Goal: Task Accomplishment & Management: Manage account settings

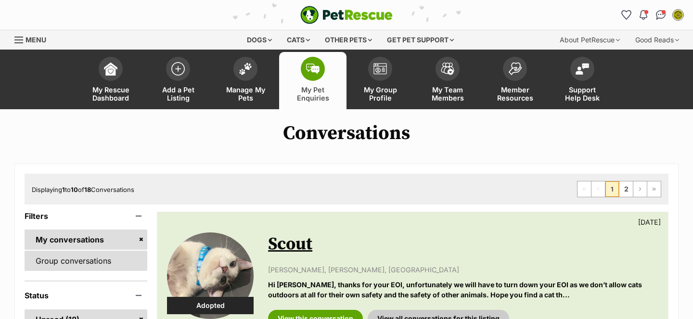
click at [93, 263] on link "Group conversations" at bounding box center [86, 261] width 123 height 20
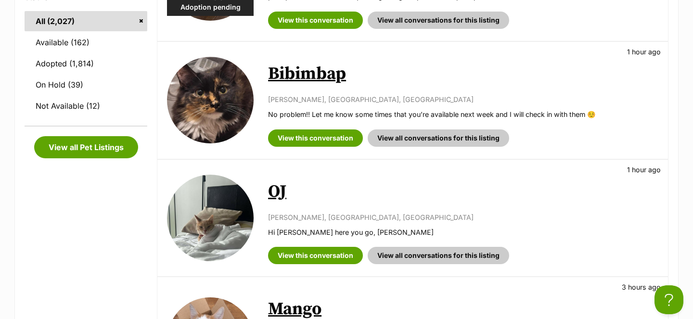
scroll to position [299, 0]
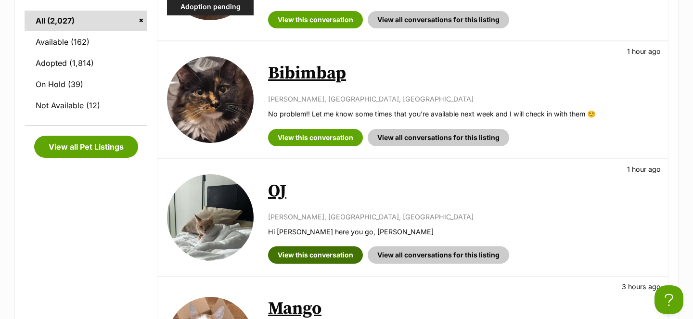
click at [296, 252] on link "View this conversation" at bounding box center [315, 254] width 95 height 17
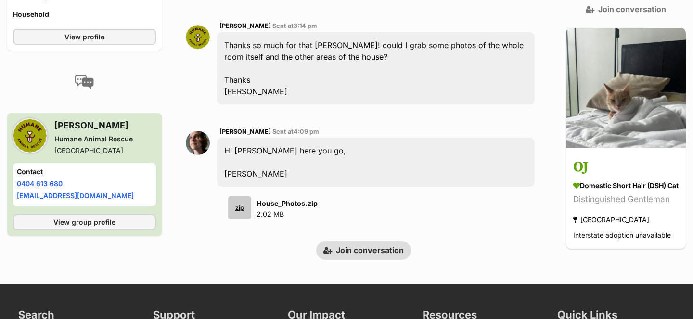
scroll to position [3046, 0]
click at [238, 198] on div "zip" at bounding box center [239, 207] width 23 height 23
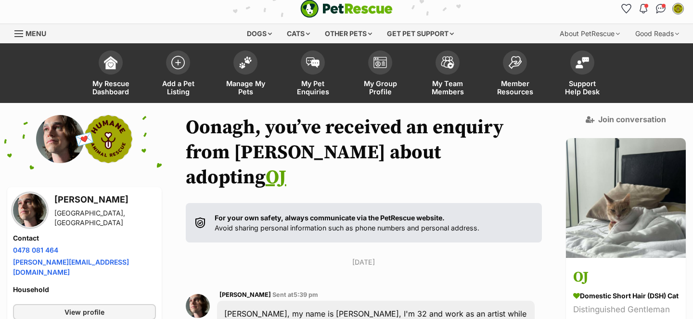
scroll to position [0, 0]
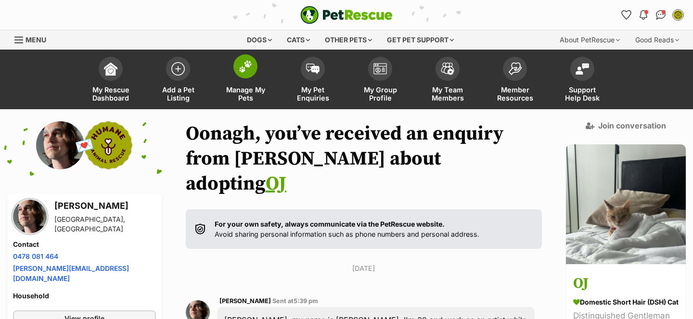
click at [254, 66] on span at bounding box center [245, 66] width 24 height 24
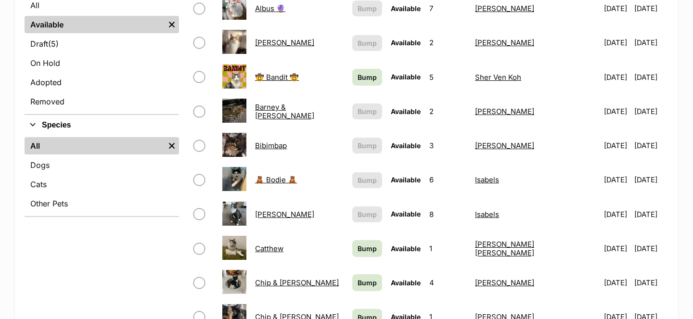
scroll to position [266, 0]
click at [352, 77] on link "Bump" at bounding box center [367, 76] width 30 height 17
click at [363, 253] on link "Bump" at bounding box center [367, 248] width 30 height 17
click at [362, 282] on span "Bump" at bounding box center [367, 282] width 19 height 10
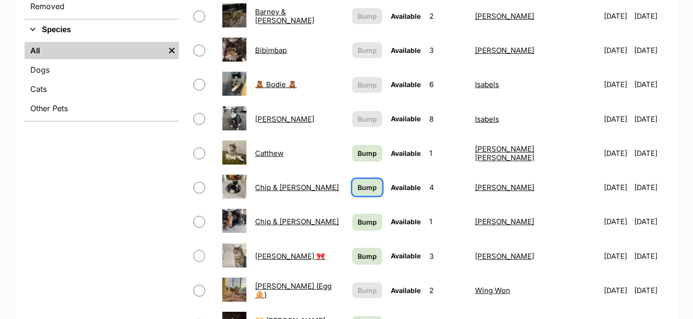
scroll to position [407, 0]
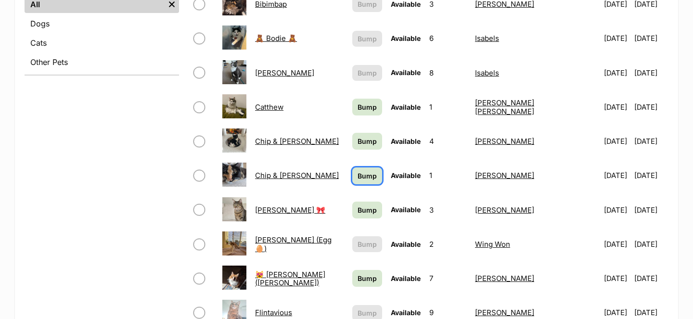
click at [358, 173] on span "Bump" at bounding box center [367, 176] width 19 height 10
click at [360, 211] on span "Bump" at bounding box center [367, 210] width 19 height 10
click at [364, 282] on span "Bump" at bounding box center [367, 278] width 19 height 10
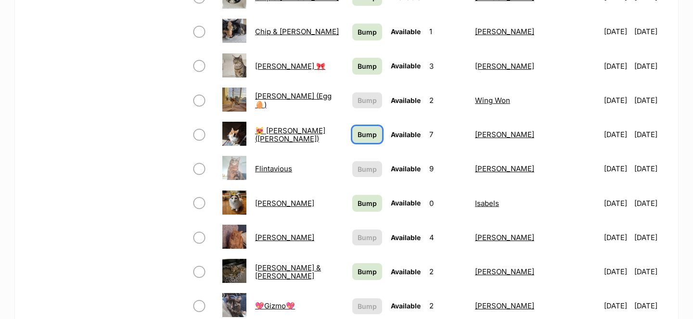
scroll to position [551, 0]
click at [358, 203] on span "Bump" at bounding box center [367, 203] width 19 height 10
click at [361, 272] on span "Bump" at bounding box center [367, 271] width 19 height 10
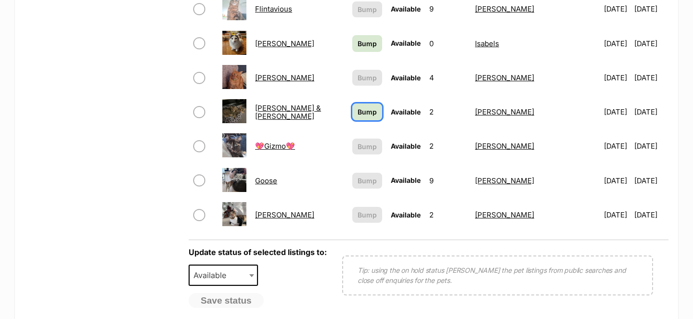
scroll to position [710, 0]
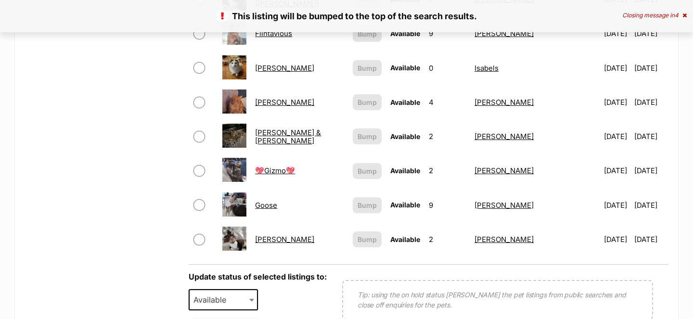
scroll to position [766, 0]
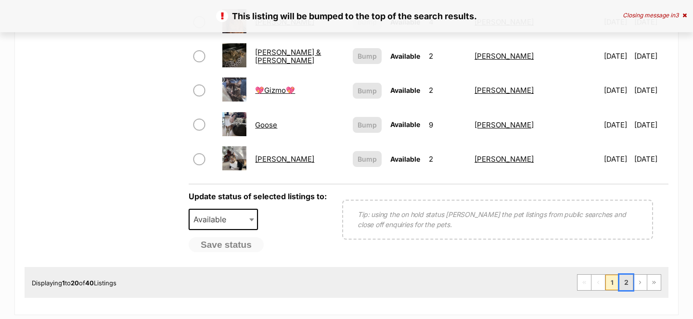
click at [626, 282] on link "2" at bounding box center [625, 282] width 13 height 15
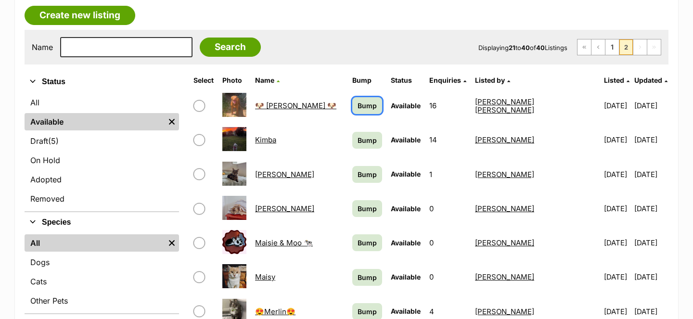
click at [372, 107] on span "Bump" at bounding box center [367, 106] width 19 height 10
click at [374, 138] on span "Bump" at bounding box center [367, 140] width 19 height 10
click at [372, 172] on span "Bump" at bounding box center [367, 174] width 19 height 10
click at [372, 210] on span "Bump" at bounding box center [367, 209] width 19 height 10
click at [370, 245] on span "Bump" at bounding box center [367, 243] width 19 height 10
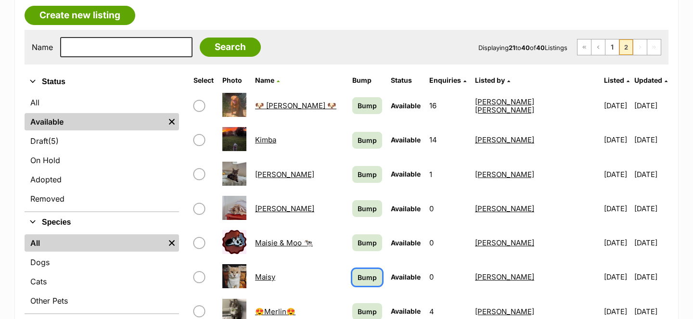
click at [372, 282] on span "Bump" at bounding box center [367, 277] width 19 height 10
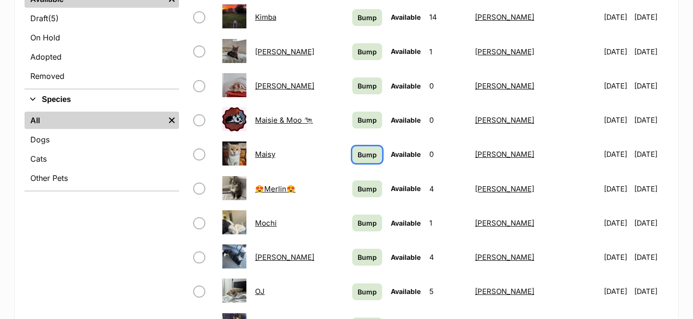
scroll to position [300, 0]
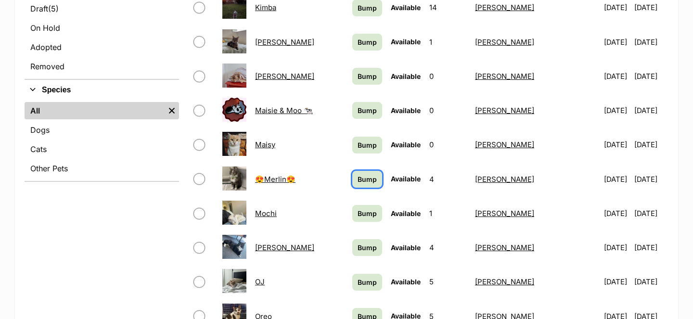
click at [373, 179] on span "Bump" at bounding box center [367, 179] width 19 height 10
click at [376, 211] on span "Bump" at bounding box center [367, 213] width 19 height 10
click at [376, 248] on span "Bump" at bounding box center [367, 248] width 19 height 10
click at [376, 281] on span "Bump" at bounding box center [367, 282] width 19 height 10
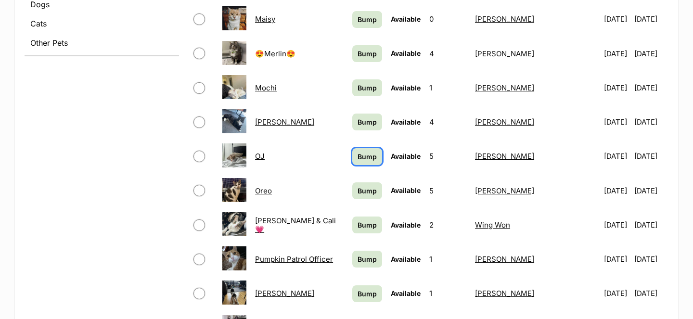
scroll to position [450, 0]
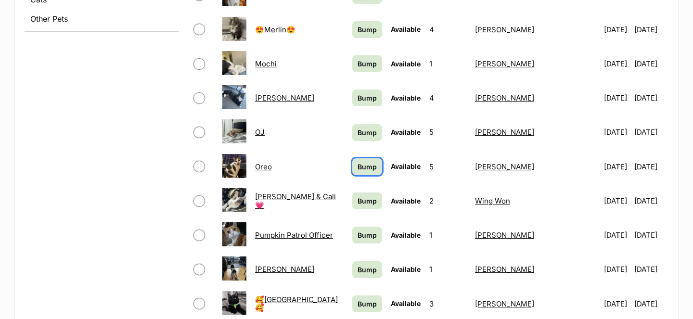
click at [377, 166] on span "Bump" at bounding box center [367, 167] width 19 height 10
click at [371, 202] on span "Bump" at bounding box center [367, 201] width 19 height 10
click at [373, 229] on link "Bump" at bounding box center [367, 235] width 30 height 17
click at [373, 274] on span "Bump" at bounding box center [367, 270] width 19 height 10
click at [372, 306] on span "Bump" at bounding box center [367, 304] width 19 height 10
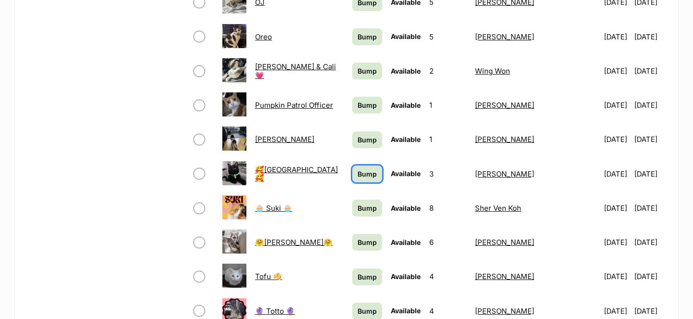
scroll to position [582, 0]
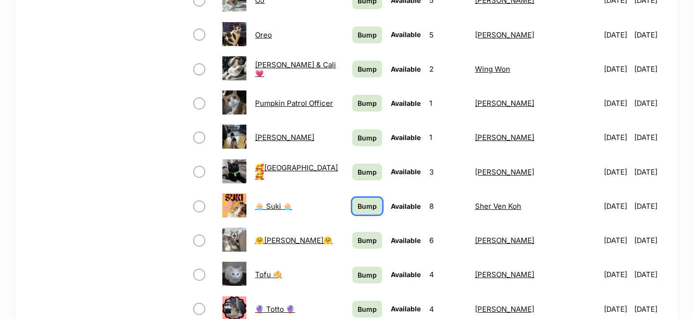
click at [374, 206] on span "Bump" at bounding box center [367, 206] width 19 height 10
click at [374, 241] on span "Bump" at bounding box center [367, 240] width 19 height 10
click at [372, 273] on span "Bump" at bounding box center [367, 275] width 19 height 10
click at [373, 303] on link "Bump" at bounding box center [367, 309] width 30 height 17
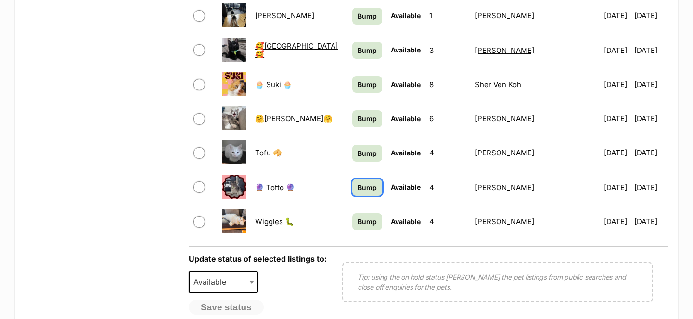
scroll to position [704, 0]
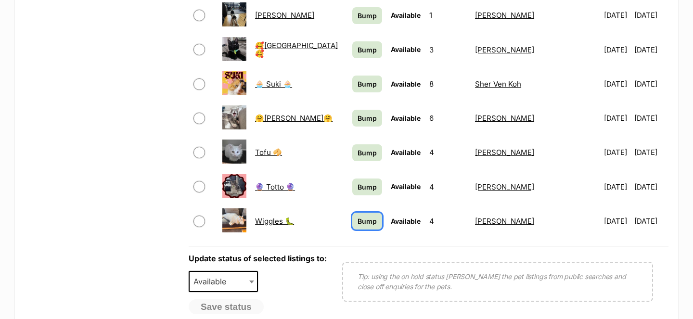
click at [374, 225] on span "Bump" at bounding box center [367, 221] width 19 height 10
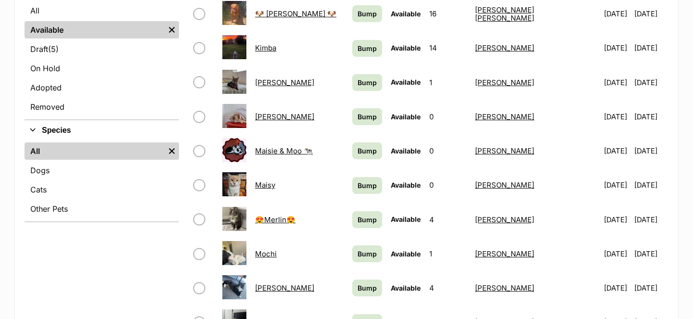
scroll to position [570, 0]
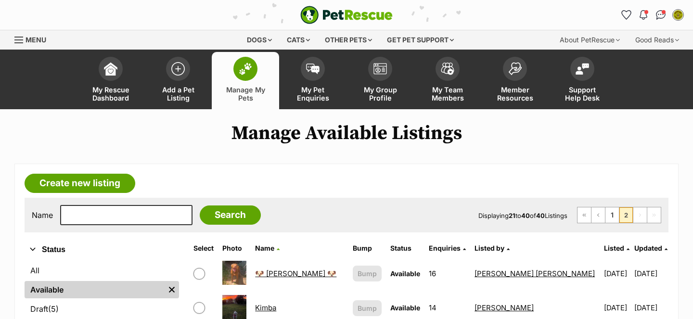
click at [273, 310] on link "Kimba" at bounding box center [265, 307] width 21 height 9
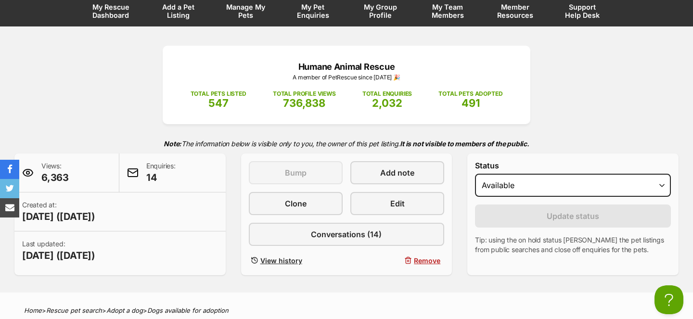
scroll to position [92, 0]
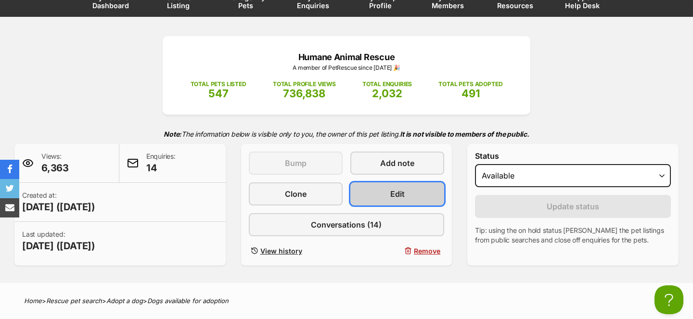
click at [400, 198] on span "Edit" at bounding box center [397, 194] width 14 height 12
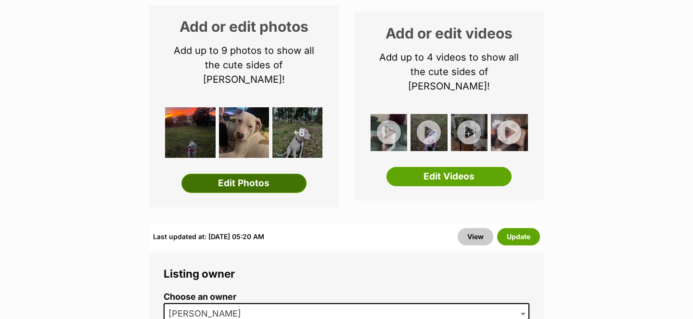
click at [248, 174] on link "Edit Photos" at bounding box center [243, 183] width 125 height 19
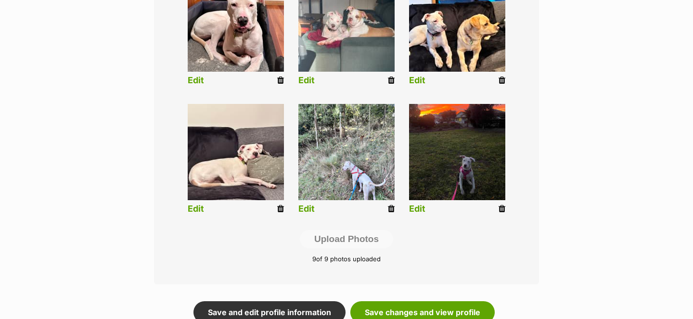
scroll to position [426, 0]
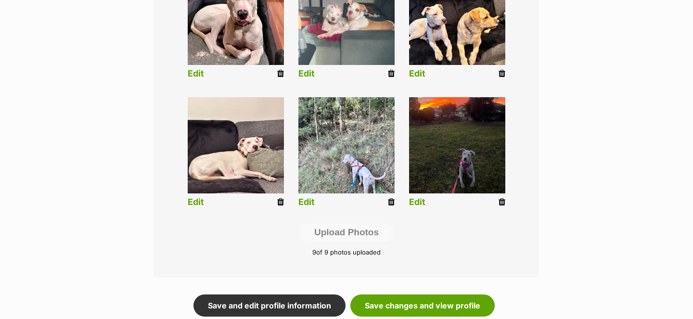
click at [500, 203] on icon at bounding box center [502, 202] width 7 height 9
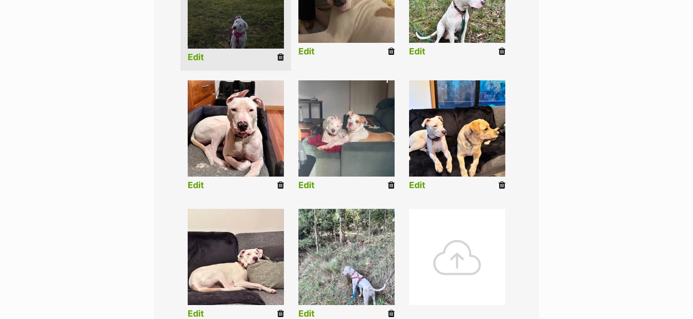
scroll to position [317, 0]
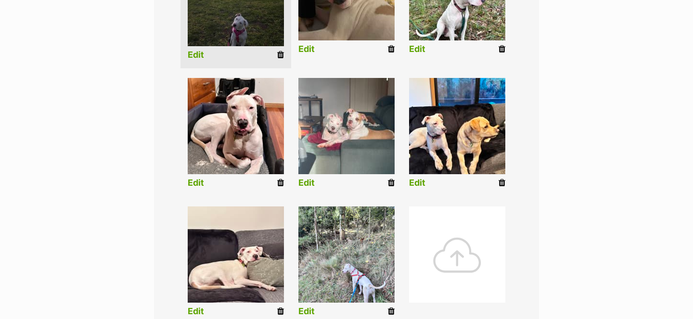
click at [392, 310] on icon at bounding box center [391, 311] width 7 height 9
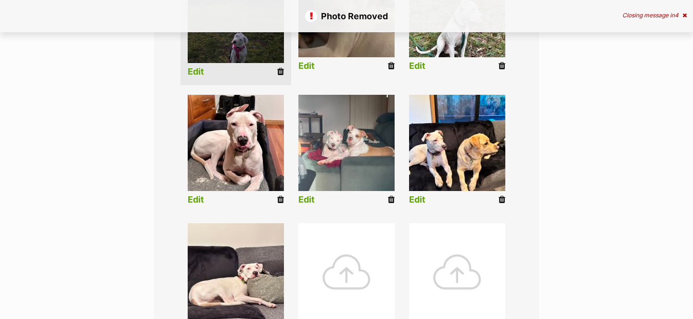
scroll to position [303, 0]
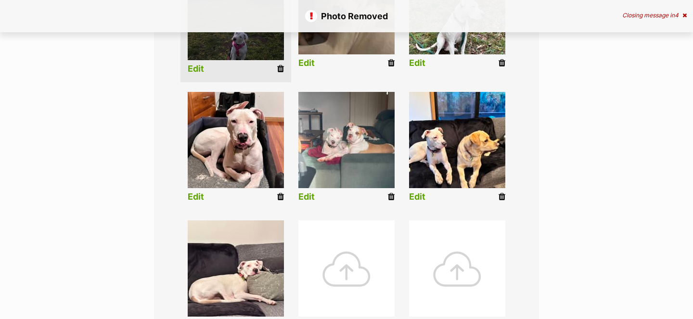
click at [357, 251] on div at bounding box center [346, 268] width 96 height 96
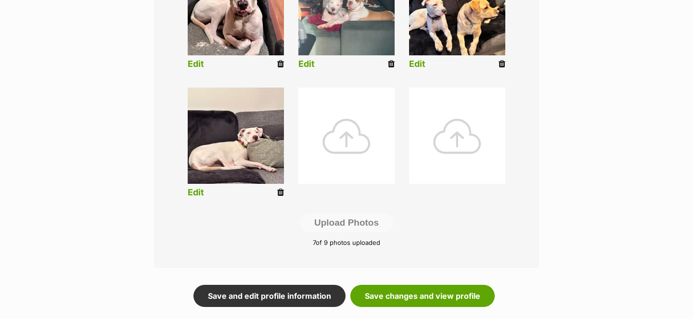
scroll to position [440, 0]
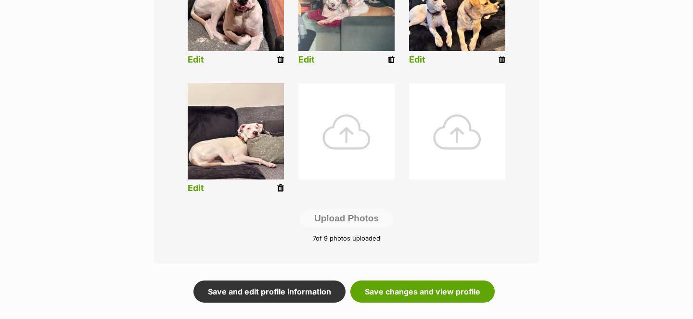
click at [345, 128] on div at bounding box center [346, 131] width 96 height 96
click at [359, 119] on div at bounding box center [346, 131] width 96 height 96
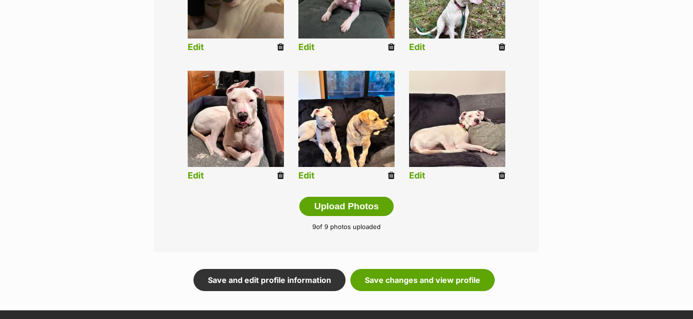
scroll to position [464, 0]
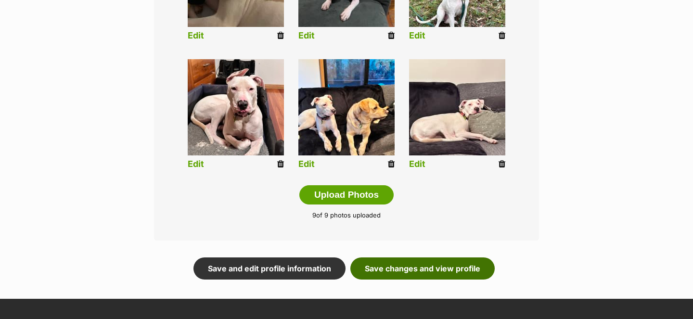
click at [404, 269] on link "Save changes and view profile" at bounding box center [422, 268] width 144 height 22
